Goal: Task Accomplishment & Management: Manage account settings

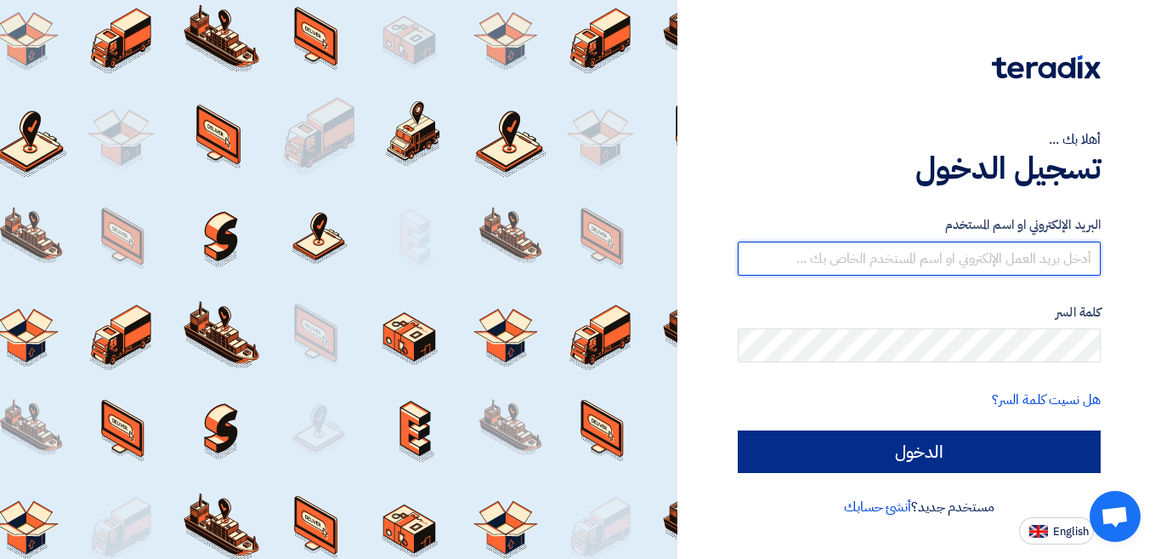
type input "[EMAIL_ADDRESS][DOMAIN_NAME]"
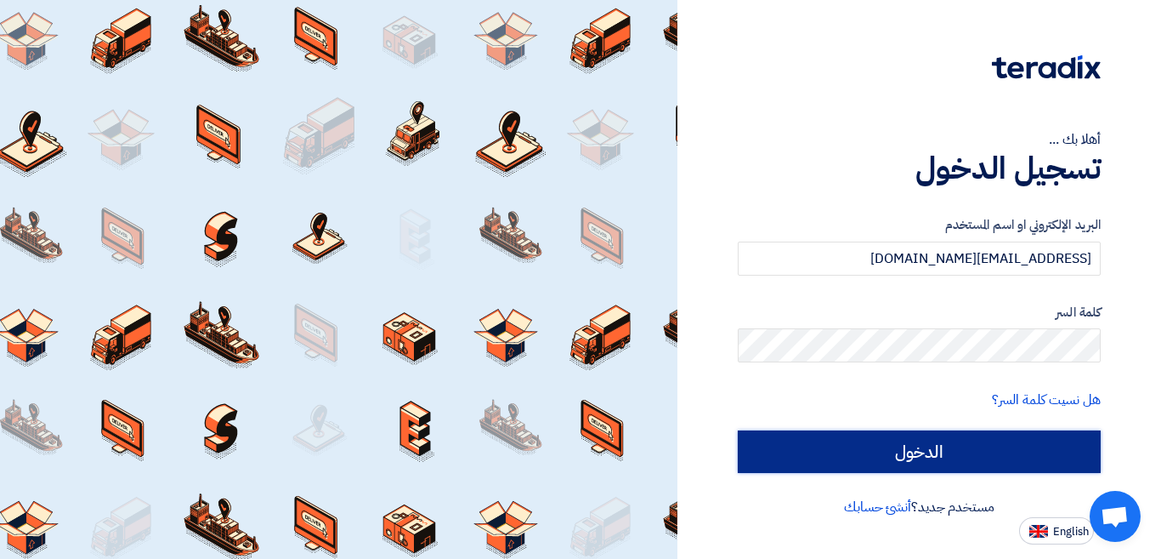
click at [860, 460] on input "الدخول" at bounding box center [919, 451] width 363 height 43
type input "Sign in"
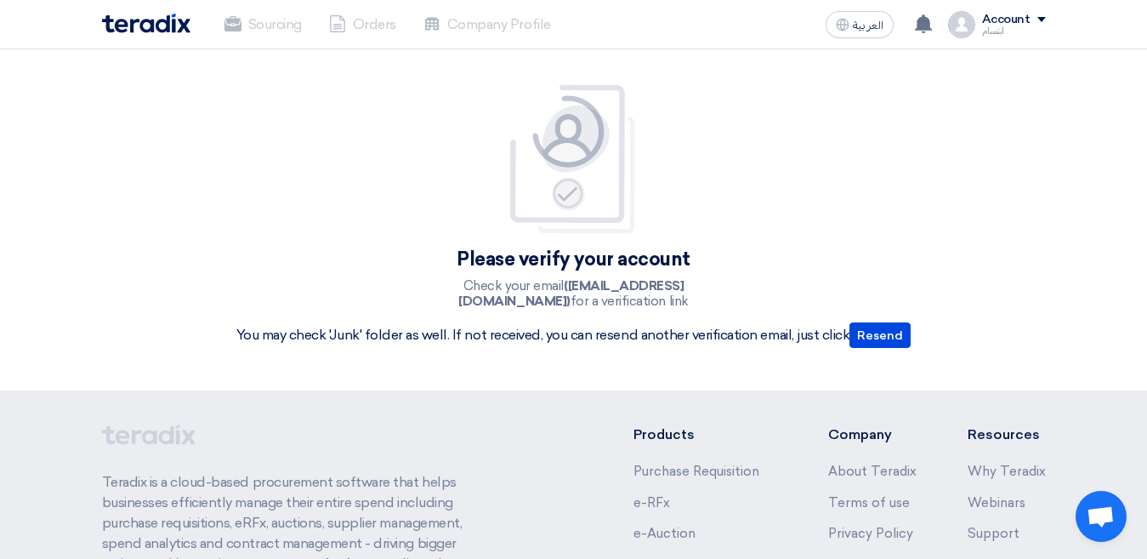
click at [590, 196] on img at bounding box center [573, 159] width 136 height 152
click at [578, 195] on img at bounding box center [573, 159] width 136 height 152
click at [565, 222] on img at bounding box center [573, 159] width 136 height 152
click at [535, 263] on h4 "Please verify your account" at bounding box center [573, 259] width 675 height 20
click at [593, 259] on h4 "Please verify your account" at bounding box center [573, 259] width 675 height 20
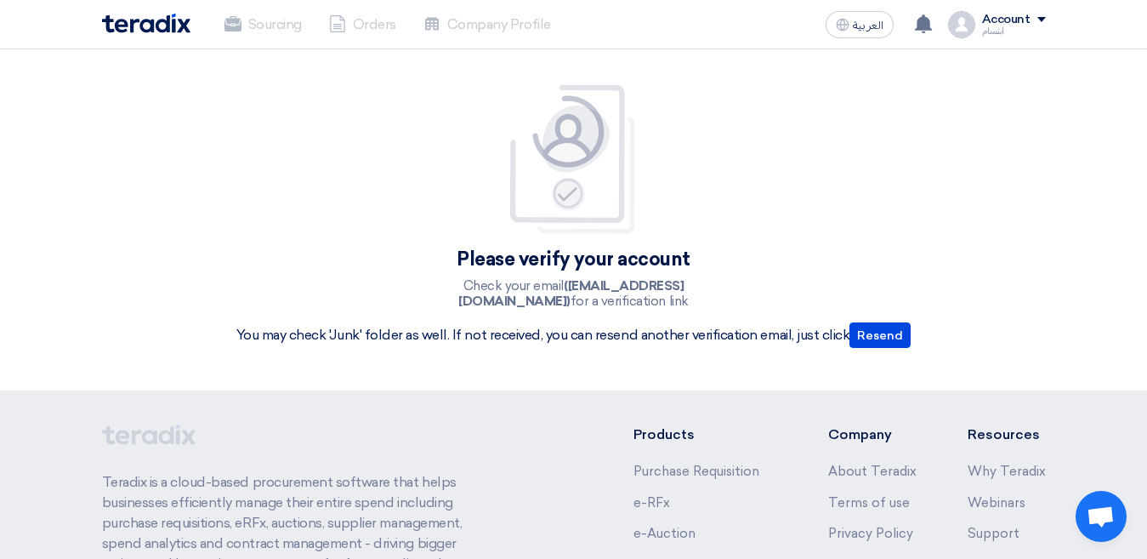
click at [639, 264] on h4 "Please verify your account" at bounding box center [573, 259] width 675 height 20
drag, startPoint x: 569, startPoint y: 310, endPoint x: 574, endPoint y: 303, distance: 9.2
click at [569, 309] on div "Please verify your account Check your email ([EMAIL_ADDRESS][DOMAIN_NAME]) for …" at bounding box center [574, 219] width 701 height 273
click at [574, 303] on p "Check your email ([EMAIL_ADDRESS][DOMAIN_NAME]) for a verification link" at bounding box center [573, 293] width 306 height 31
click at [539, 264] on h4 "Please verify your account" at bounding box center [573, 259] width 675 height 20
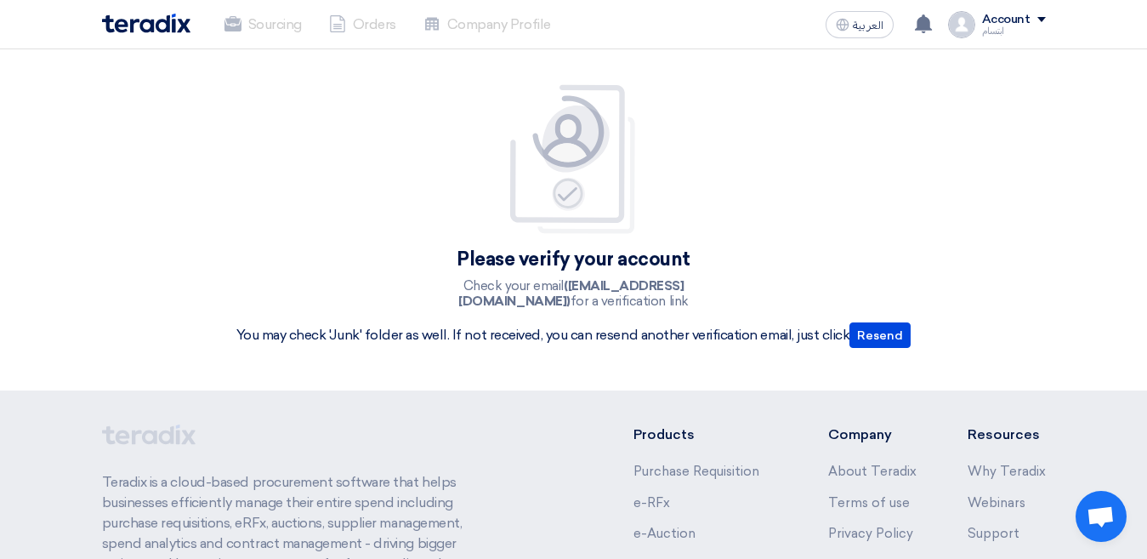
click at [614, 264] on h4 "Please verify your account" at bounding box center [573, 259] width 675 height 20
click at [150, 27] on img at bounding box center [146, 24] width 88 height 20
click at [172, 31] on img at bounding box center [146, 24] width 88 height 20
click at [571, 196] on img at bounding box center [573, 159] width 136 height 152
click at [595, 303] on p "Check your email ([EMAIL_ADDRESS][DOMAIN_NAME]) for a verification link" at bounding box center [573, 293] width 306 height 31
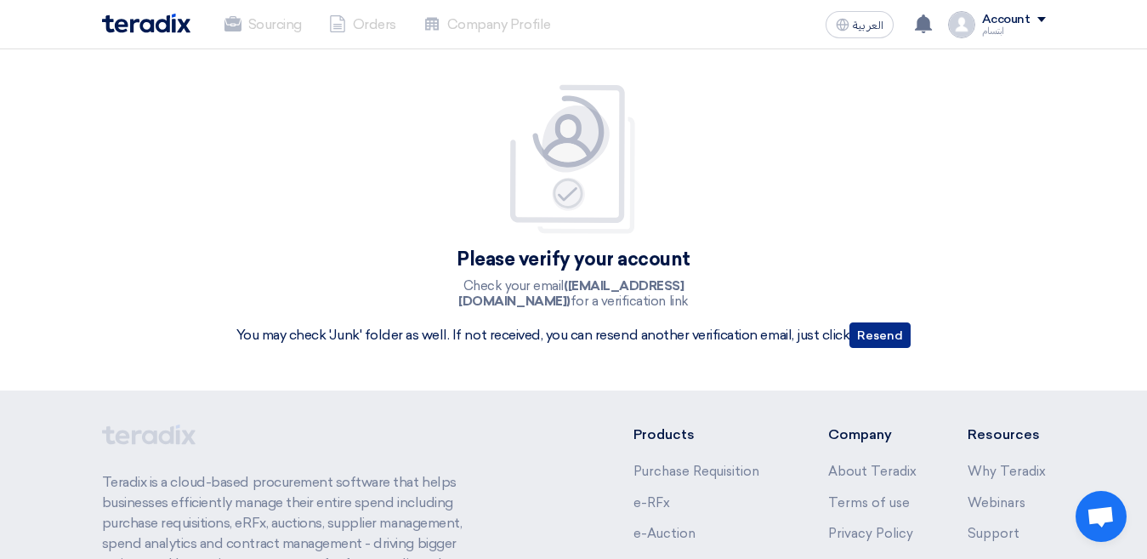
click at [888, 336] on button "Resend" at bounding box center [879, 335] width 61 height 26
click at [276, 30] on li "Sourcing" at bounding box center [263, 24] width 105 height 37
click at [382, 26] on li "Orders" at bounding box center [362, 24] width 94 height 37
click at [606, 150] on img at bounding box center [573, 159] width 136 height 152
click at [362, 29] on li "Orders" at bounding box center [362, 24] width 94 height 37
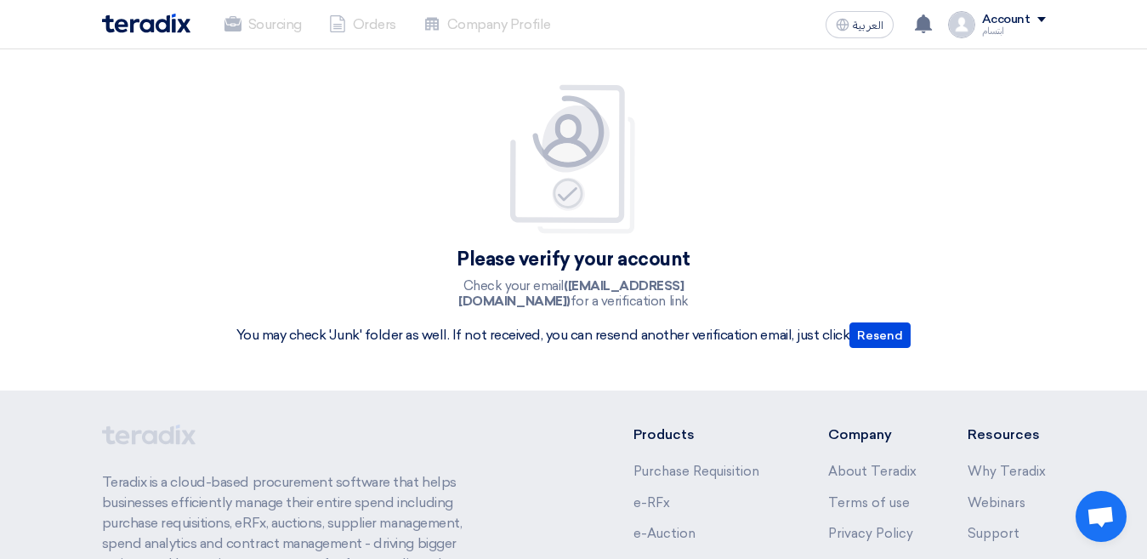
click at [476, 20] on li "Company Profile" at bounding box center [487, 24] width 155 height 37
click at [573, 268] on h4 "Please verify your account" at bounding box center [573, 259] width 675 height 20
click at [654, 249] on h4 "Please verify your account" at bounding box center [573, 259] width 675 height 20
click at [871, 341] on button "Resend" at bounding box center [879, 335] width 61 height 26
